Goal: Task Accomplishment & Management: Manage account settings

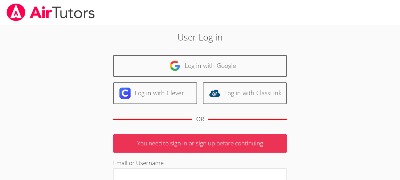
scroll to position [102, 0]
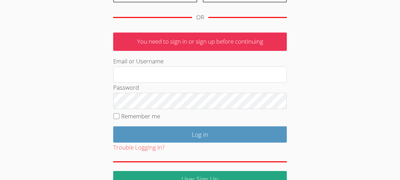
type input "[EMAIL_ADDRESS][DOMAIN_NAME]"
click at [198, 143] on div "Trouble Logging In?" at bounding box center [199, 148] width 173 height 10
click at [116, 118] on input "Remember me" at bounding box center [116, 116] width 6 height 6
checkbox input "true"
click at [194, 143] on div "Trouble Logging In?" at bounding box center [199, 148] width 173 height 10
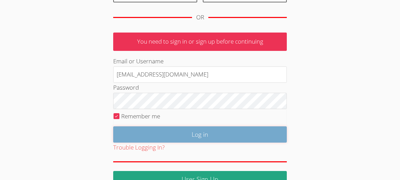
click at [194, 138] on input "Log in" at bounding box center [199, 135] width 173 height 16
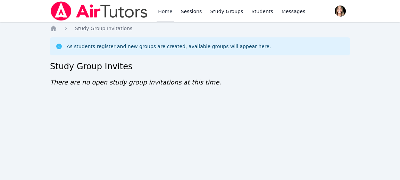
click at [163, 10] on link "Home" at bounding box center [164, 11] width 17 height 22
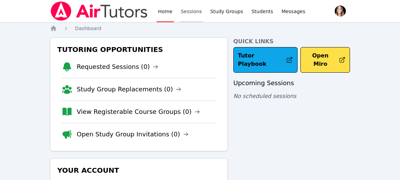
click at [187, 10] on link "Sessions" at bounding box center [191, 11] width 24 height 22
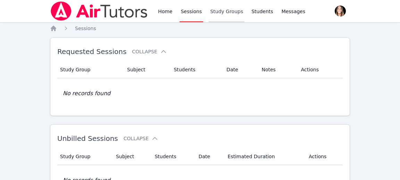
click at [210, 12] on link "Study Groups" at bounding box center [226, 11] width 36 height 22
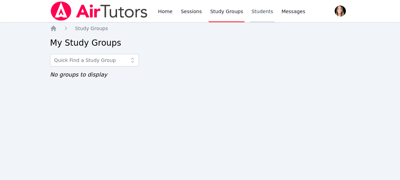
click at [258, 13] on link "Students" at bounding box center [262, 11] width 24 height 22
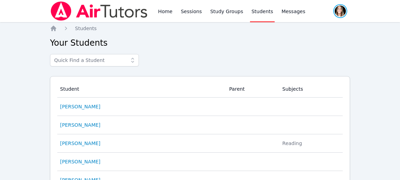
click at [336, 10] on span "button" at bounding box center [339, 10] width 15 height 15
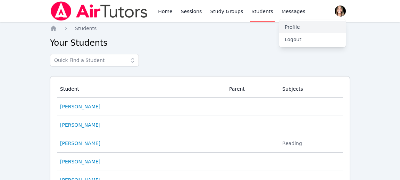
click at [312, 30] on link "Profile" at bounding box center [312, 27] width 67 height 12
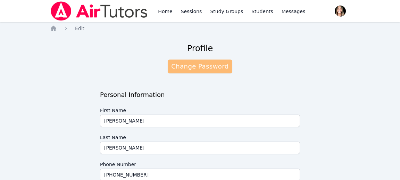
click at [210, 71] on link "Change Password" at bounding box center [200, 67] width 64 height 14
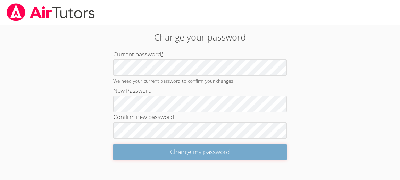
click at [195, 150] on input "Change my password" at bounding box center [199, 152] width 173 height 16
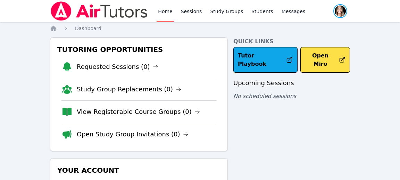
click at [344, 13] on span "button" at bounding box center [339, 10] width 15 height 15
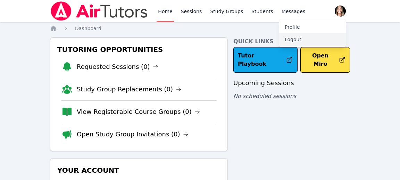
click at [304, 39] on button "Logout" at bounding box center [312, 39] width 67 height 12
